Goal: Register for event/course

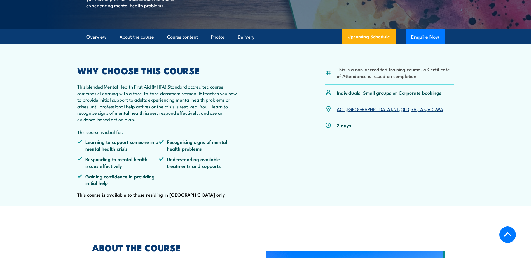
scroll to position [168, 0]
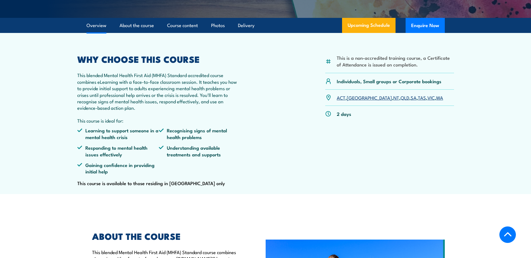
click at [427, 101] on link "VIC" at bounding box center [430, 97] width 7 height 7
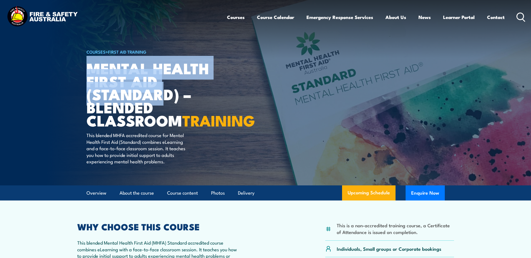
drag, startPoint x: 89, startPoint y: 68, endPoint x: 160, endPoint y: 86, distance: 73.1
click at [160, 86] on h1 "Mental Health First Aid (Standard) – Blended Classroom TRAINING" at bounding box center [155, 94] width 138 height 65
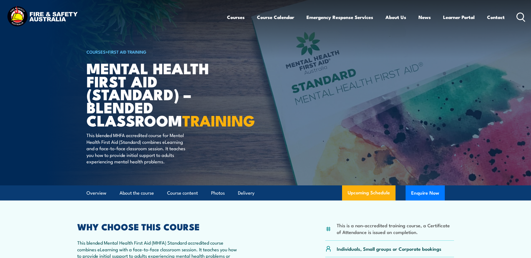
drag, startPoint x: 160, startPoint y: 86, endPoint x: 190, endPoint y: 88, distance: 30.8
click at [190, 88] on h1 "Mental Health First Aid (Standard) – Blended Classroom TRAINING" at bounding box center [155, 94] width 138 height 65
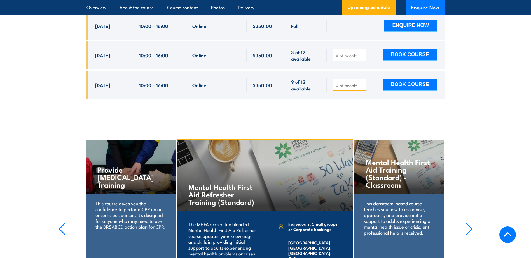
scroll to position [1258, 0]
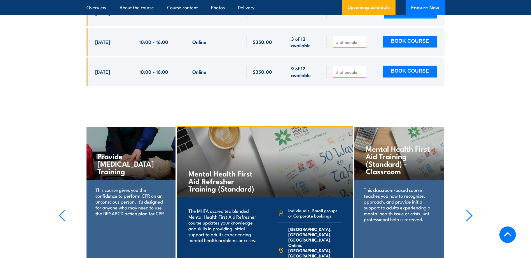
click at [389, 187] on p "This classroom-based course teaches you how to recognise, approach, and provide…" at bounding box center [399, 204] width 70 height 35
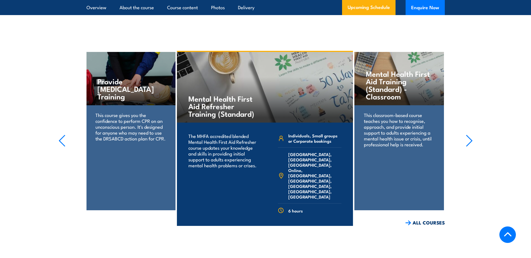
scroll to position [1342, 0]
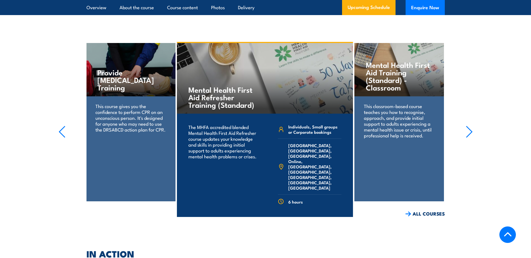
click at [409, 177] on div "Mental Health First Aid Training (Standard) - Classroom This classroom-based co…" at bounding box center [398, 122] width 89 height 159
click at [408, 112] on p "This classroom-based course teaches you how to recognise, approach, and provide…" at bounding box center [399, 120] width 70 height 35
click at [468, 126] on icon "button" at bounding box center [468, 132] width 7 height 12
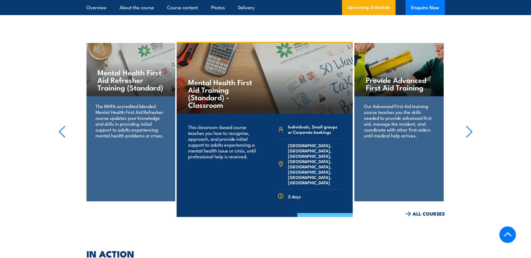
click at [330, 213] on link "COURSE DETAILS" at bounding box center [324, 220] width 55 height 15
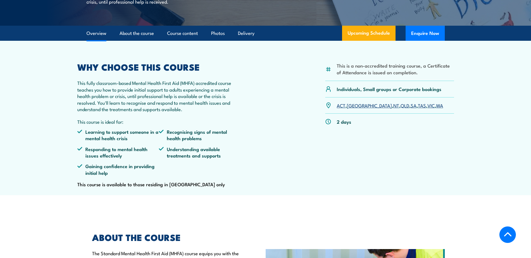
scroll to position [140, 0]
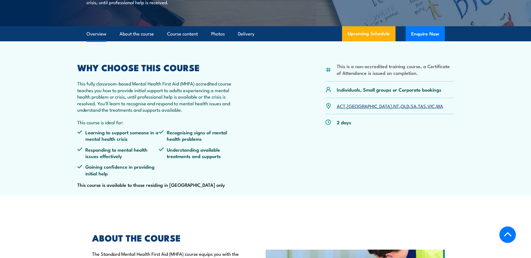
click at [427, 109] on link "VIC" at bounding box center [430, 106] width 7 height 7
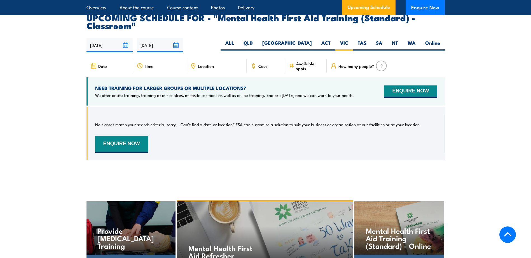
scroll to position [979, 0]
